Goal: Task Accomplishment & Management: Manage account settings

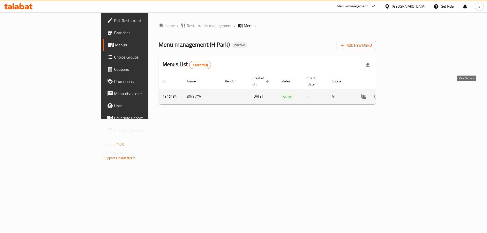
click at [406, 91] on link "enhanced table" at bounding box center [400, 97] width 12 height 12
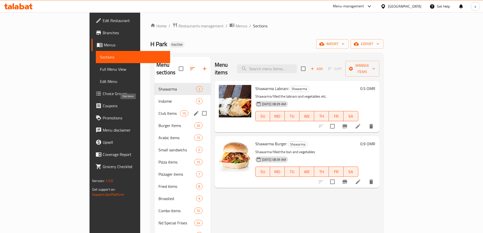
click at [158, 110] on span "Club Items" at bounding box center [169, 113] width 22 height 6
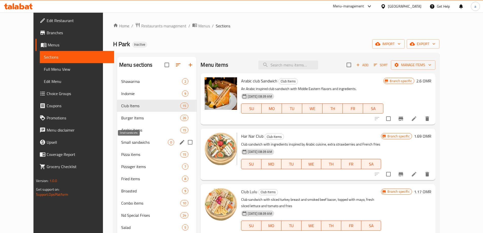
click at [121, 143] on span "Small sandwichs" at bounding box center [144, 142] width 47 height 6
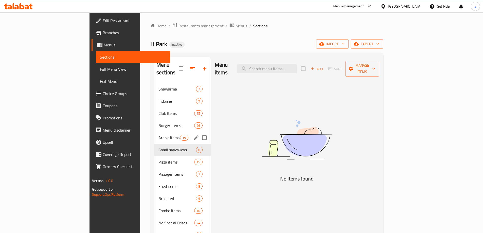
click at [154, 133] on div "Arabic items 15" at bounding box center [182, 138] width 56 height 12
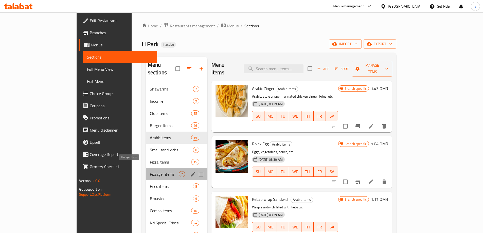
click at [150, 171] on span "Pizzager items" at bounding box center [164, 174] width 29 height 6
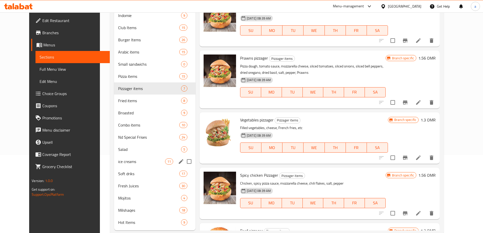
scroll to position [90, 0]
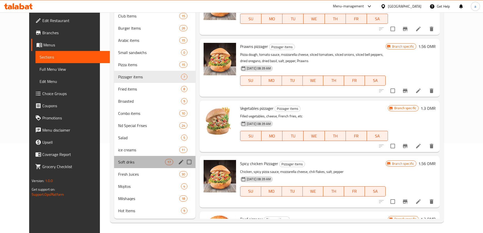
click at [115, 157] on div "Soft driks 17" at bounding box center [154, 162] width 81 height 12
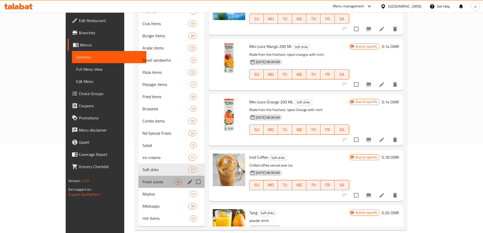
click at [138, 180] on div "Fresh Juices 30" at bounding box center [171, 182] width 66 height 12
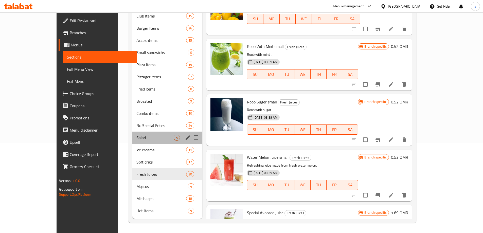
click at [132, 134] on div "Salad 5" at bounding box center [167, 138] width 70 height 12
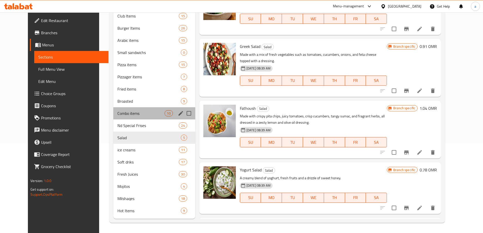
click at [117, 116] on span "Combo items" at bounding box center [140, 113] width 47 height 6
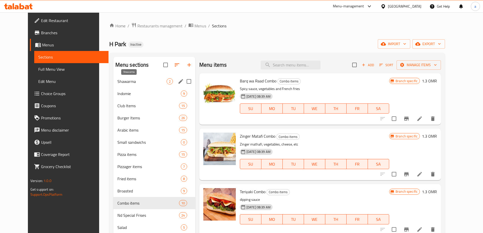
click at [117, 84] on span "Shawarma" at bounding box center [141, 81] width 49 height 6
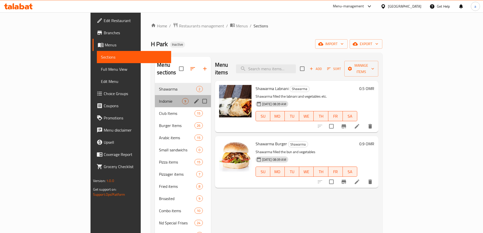
click at [155, 95] on div "Indomie 9" at bounding box center [183, 101] width 56 height 12
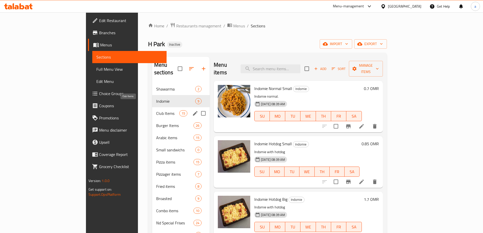
click at [156, 110] on span "Club Items" at bounding box center [167, 113] width 23 height 6
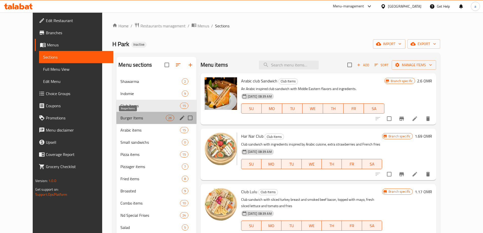
click at [120, 119] on span "Burger Items" at bounding box center [142, 118] width 45 height 6
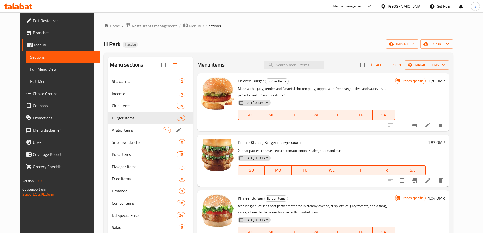
click at [115, 133] on div "Arabic items 15" at bounding box center [150, 130] width 85 height 12
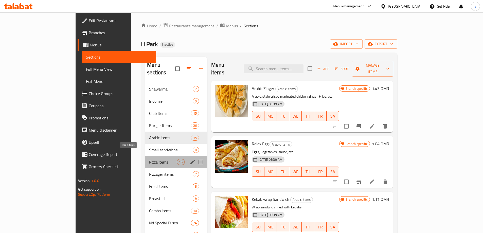
click at [149, 159] on span "Pizza items" at bounding box center [162, 162] width 27 height 6
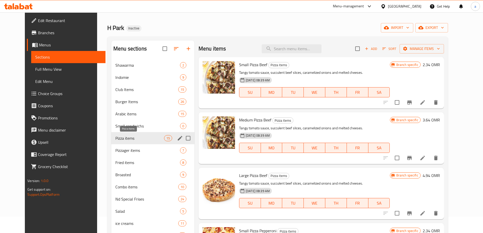
scroll to position [25, 0]
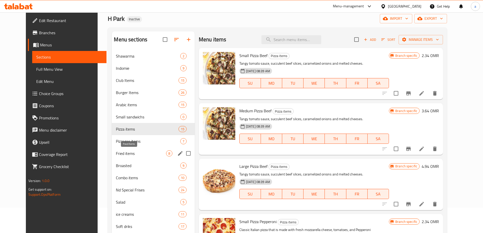
click at [116, 155] on span "Fried items" at bounding box center [141, 153] width 50 height 6
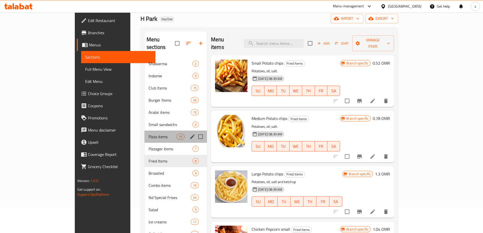
click at [145, 132] on div "Pizza items 15" at bounding box center [176, 137] width 62 height 12
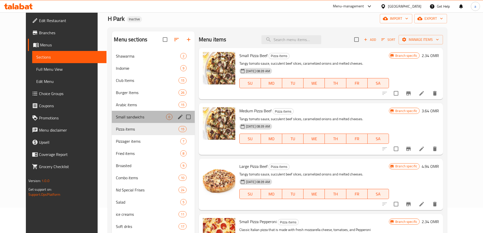
click at [112, 120] on div "Small sandwichs 0" at bounding box center [153, 117] width 83 height 12
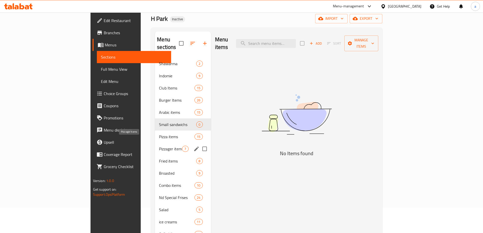
click at [159, 146] on span "Pizzager items" at bounding box center [170, 149] width 23 height 6
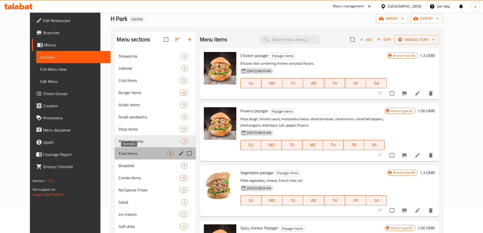
click at [119, 151] on span "Fried items" at bounding box center [143, 153] width 48 height 6
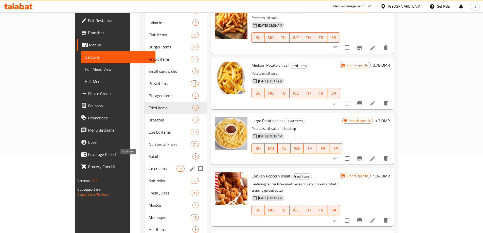
scroll to position [90, 0]
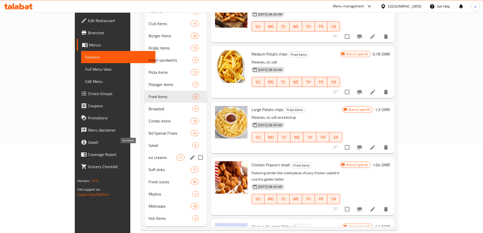
click at [149, 154] on span "ice creams" at bounding box center [163, 157] width 28 height 6
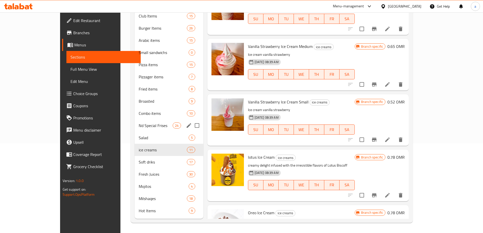
click at [135, 131] on div "Nd Special Frises 24" at bounding box center [169, 125] width 68 height 12
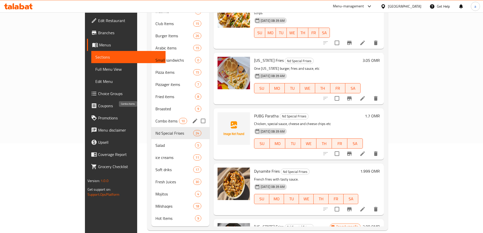
click at [155, 118] on span "Combo items" at bounding box center [167, 121] width 24 height 6
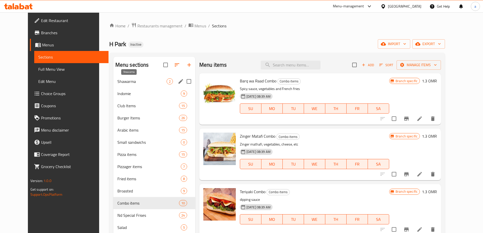
click at [117, 78] on span "Shawarma" at bounding box center [141, 81] width 49 height 6
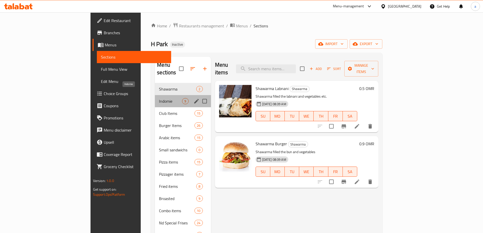
click at [159, 98] on span "Indomie" at bounding box center [170, 101] width 23 height 6
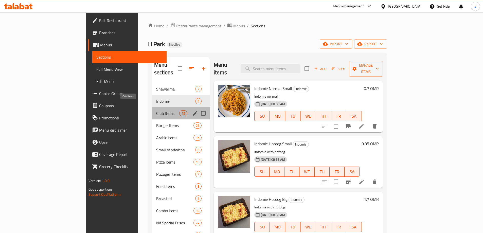
click at [156, 110] on span "Club Items" at bounding box center [167, 113] width 23 height 6
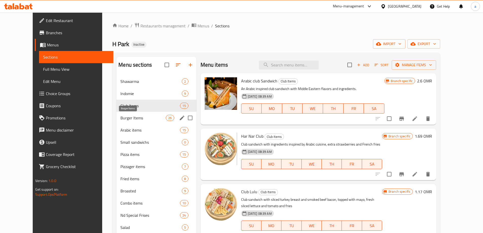
click at [120, 120] on span "Burger Items" at bounding box center [142, 118] width 45 height 6
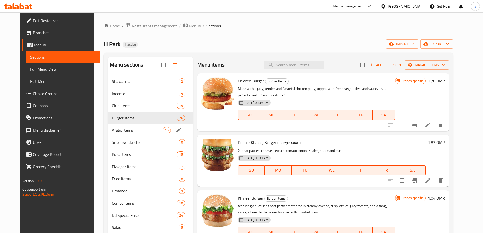
click at [108, 134] on div "Arabic items 15" at bounding box center [150, 130] width 85 height 12
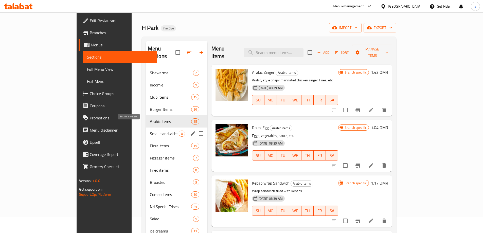
scroll to position [25, 0]
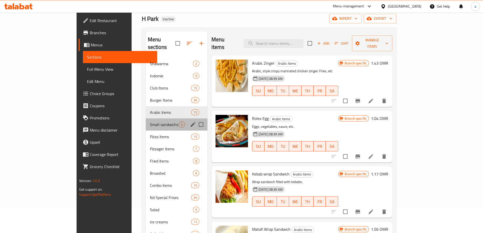
click at [146, 118] on div "Small sandwichs 0" at bounding box center [177, 124] width 62 height 12
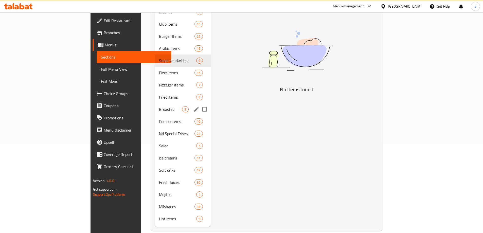
scroll to position [90, 0]
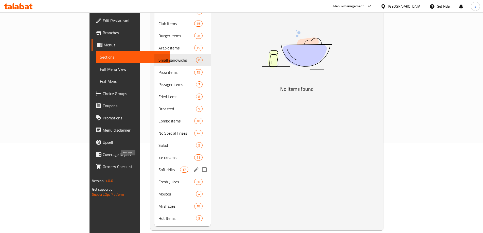
click at [158, 167] on span "Soft driks" at bounding box center [169, 170] width 22 height 6
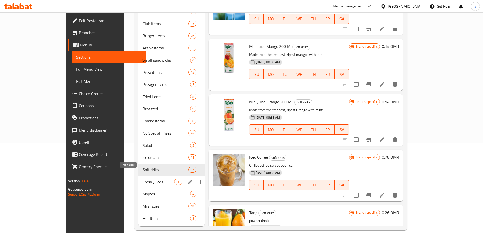
click at [143, 179] on span "Fresh Juices" at bounding box center [159, 182] width 32 height 6
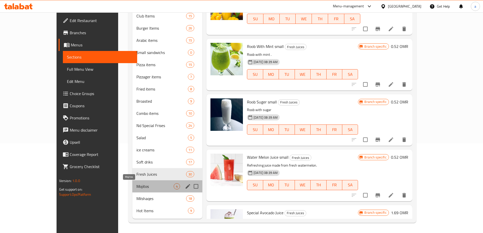
click at [136, 185] on span "Mojitos" at bounding box center [154, 186] width 37 height 6
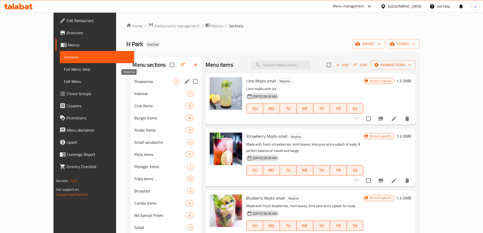
click at [134, 81] on span "Shawarma" at bounding box center [153, 81] width 39 height 6
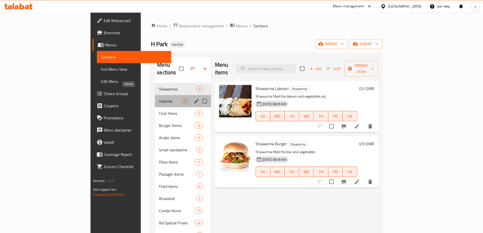
click at [159, 98] on span "Indomie" at bounding box center [170, 101] width 23 height 6
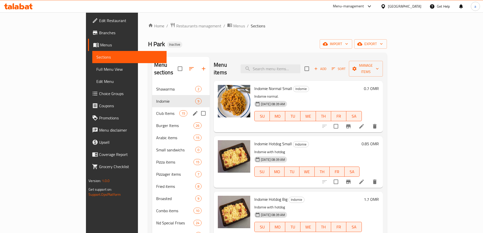
click at [152, 119] on div "Burger Items 26" at bounding box center [181, 125] width 58 height 12
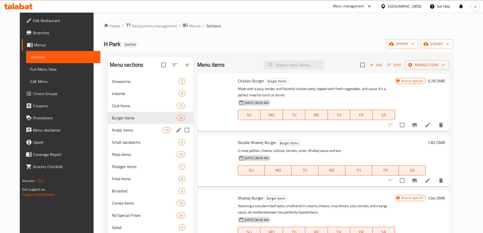
click at [110, 134] on div "Arabic items 15" at bounding box center [150, 130] width 85 height 12
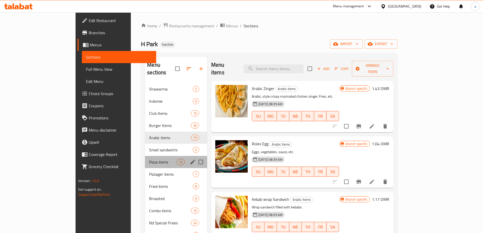
click at [145, 156] on div "Pizza items 15" at bounding box center [176, 162] width 62 height 12
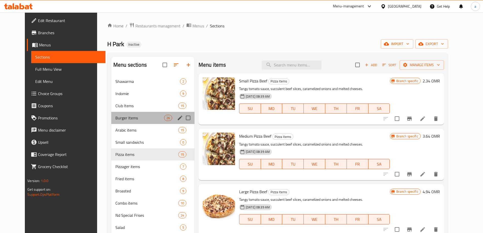
click at [112, 112] on div "Burger Items 26" at bounding box center [152, 118] width 83 height 12
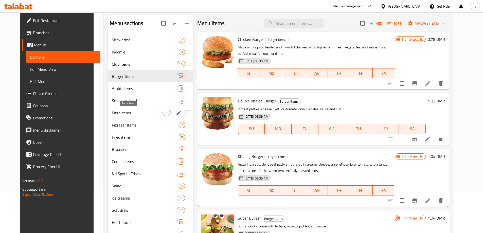
scroll to position [51, 0]
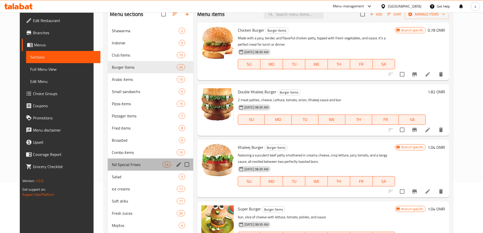
click at [133, 169] on div "Nd Special Frises 24" at bounding box center [150, 164] width 85 height 12
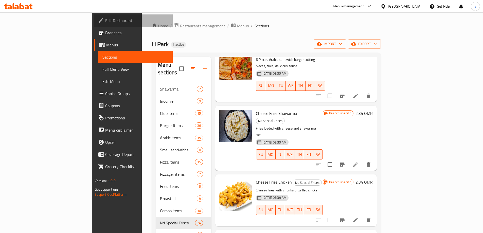
click at [105, 23] on span "Edit Restaurant" at bounding box center [136, 20] width 63 height 6
